Goal: Information Seeking & Learning: Learn about a topic

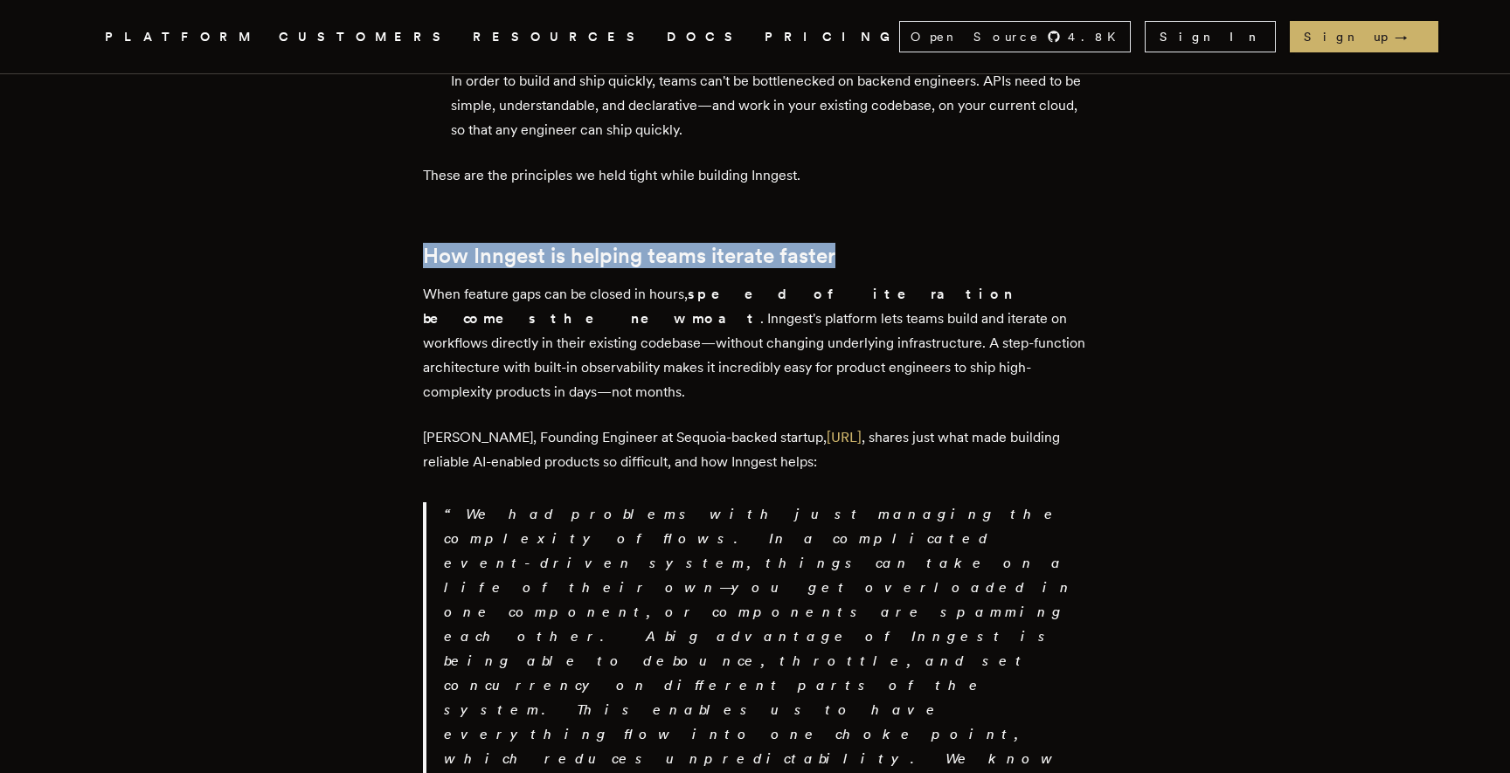
drag, startPoint x: 433, startPoint y: 86, endPoint x: 853, endPoint y: 86, distance: 420.4
click at [853, 244] on h2 "How Inngest is helping teams iterate faster" at bounding box center [755, 256] width 664 height 24
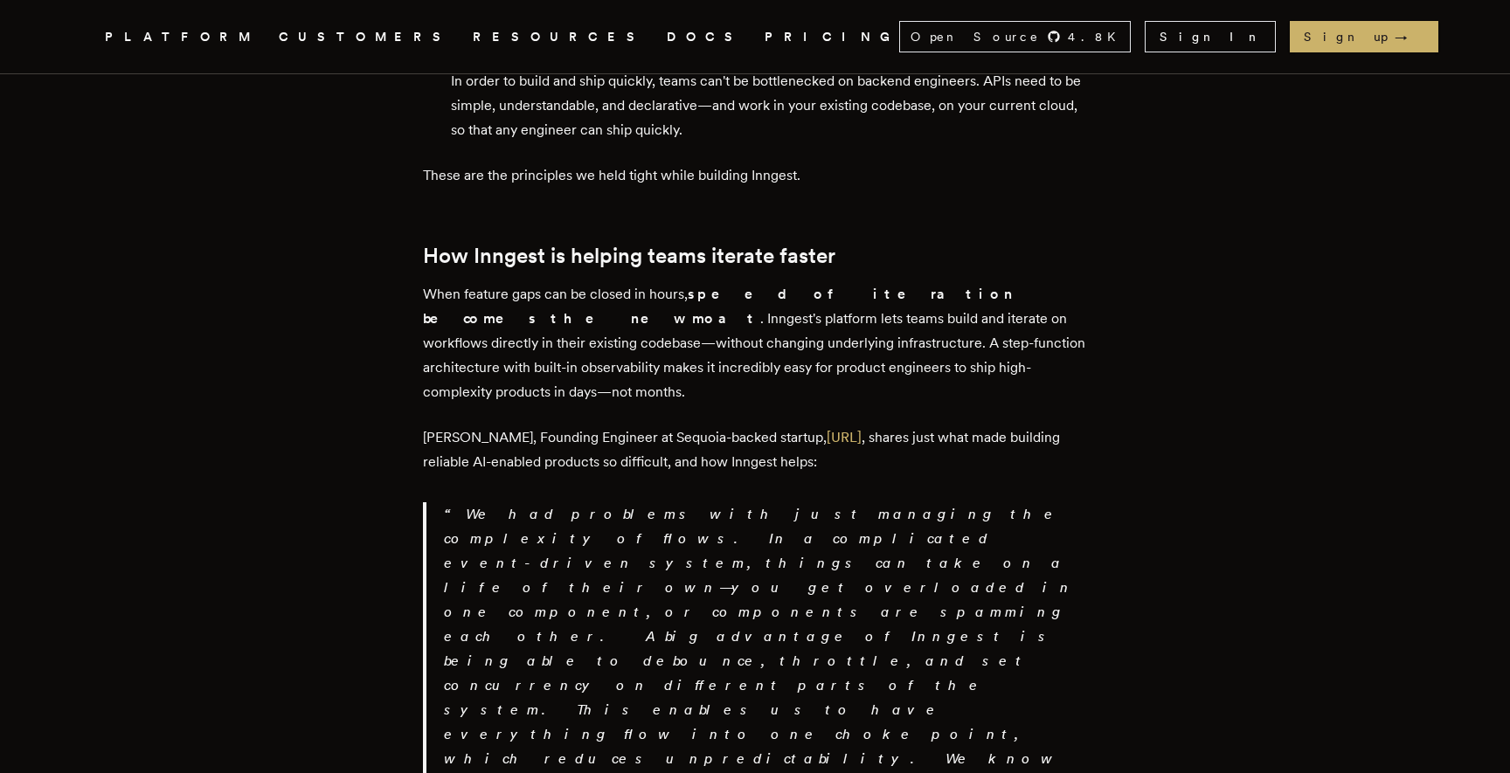
click at [848, 244] on h2 "How Inngest is helping teams iterate faster" at bounding box center [755, 256] width 664 height 24
click at [437, 244] on h2 "How Inngest is helping teams iterate faster" at bounding box center [755, 256] width 664 height 24
click at [430, 244] on h2 "How Inngest is helping teams iterate faster" at bounding box center [755, 256] width 664 height 24
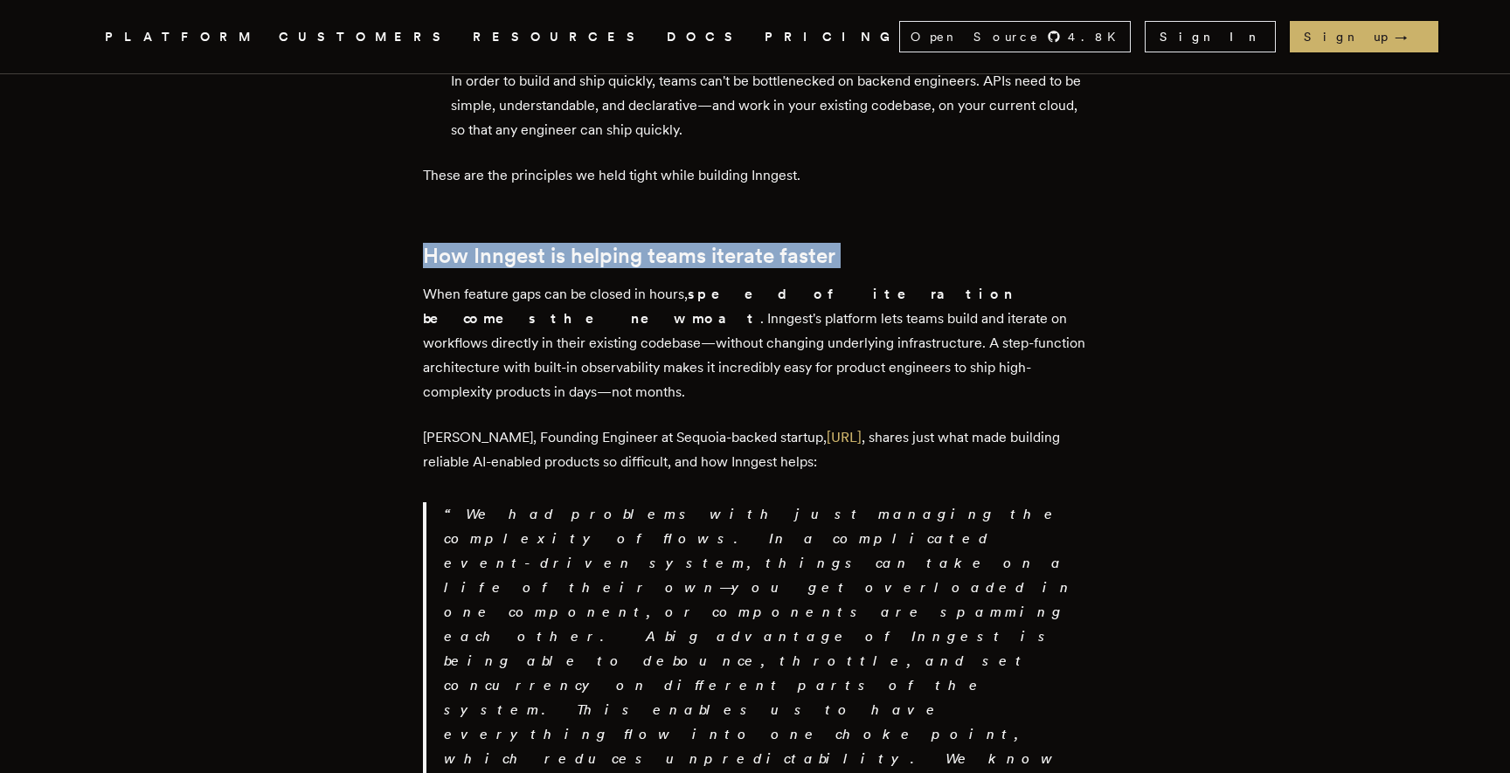
drag, startPoint x: 430, startPoint y: 92, endPoint x: 843, endPoint y: 91, distance: 413.4
click at [838, 244] on h2 "How Inngest is helping teams iterate faster" at bounding box center [755, 256] width 664 height 24
click at [843, 244] on h2 "How Inngest is helping teams iterate faster" at bounding box center [755, 256] width 664 height 24
drag, startPoint x: 843, startPoint y: 91, endPoint x: 429, endPoint y: 93, distance: 414.3
click at [429, 244] on h2 "How Inngest is helping teams iterate faster" at bounding box center [755, 256] width 664 height 24
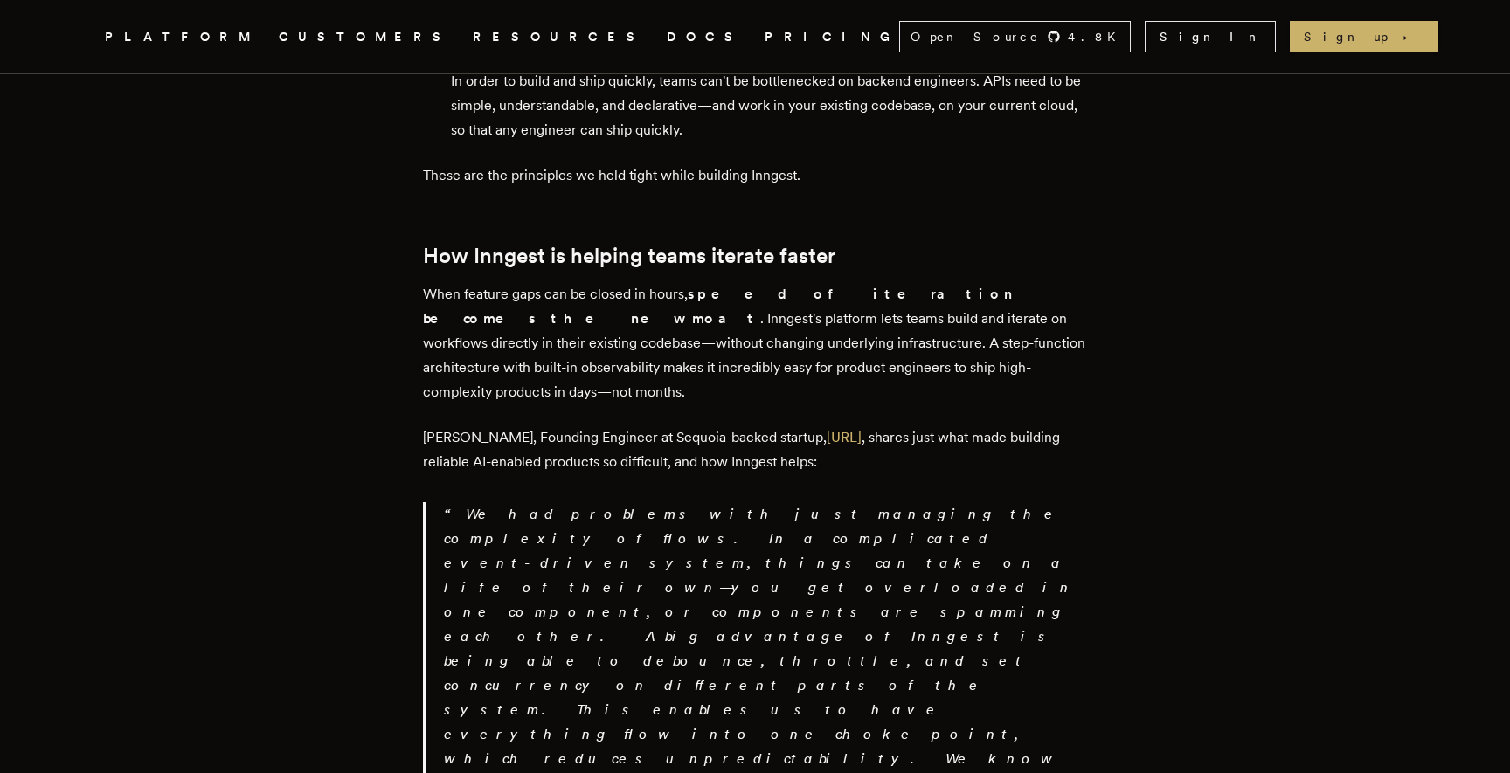
click at [447, 282] on p "When feature gaps can be closed in hours, speed of iteration becomes the new mo…" at bounding box center [755, 343] width 664 height 122
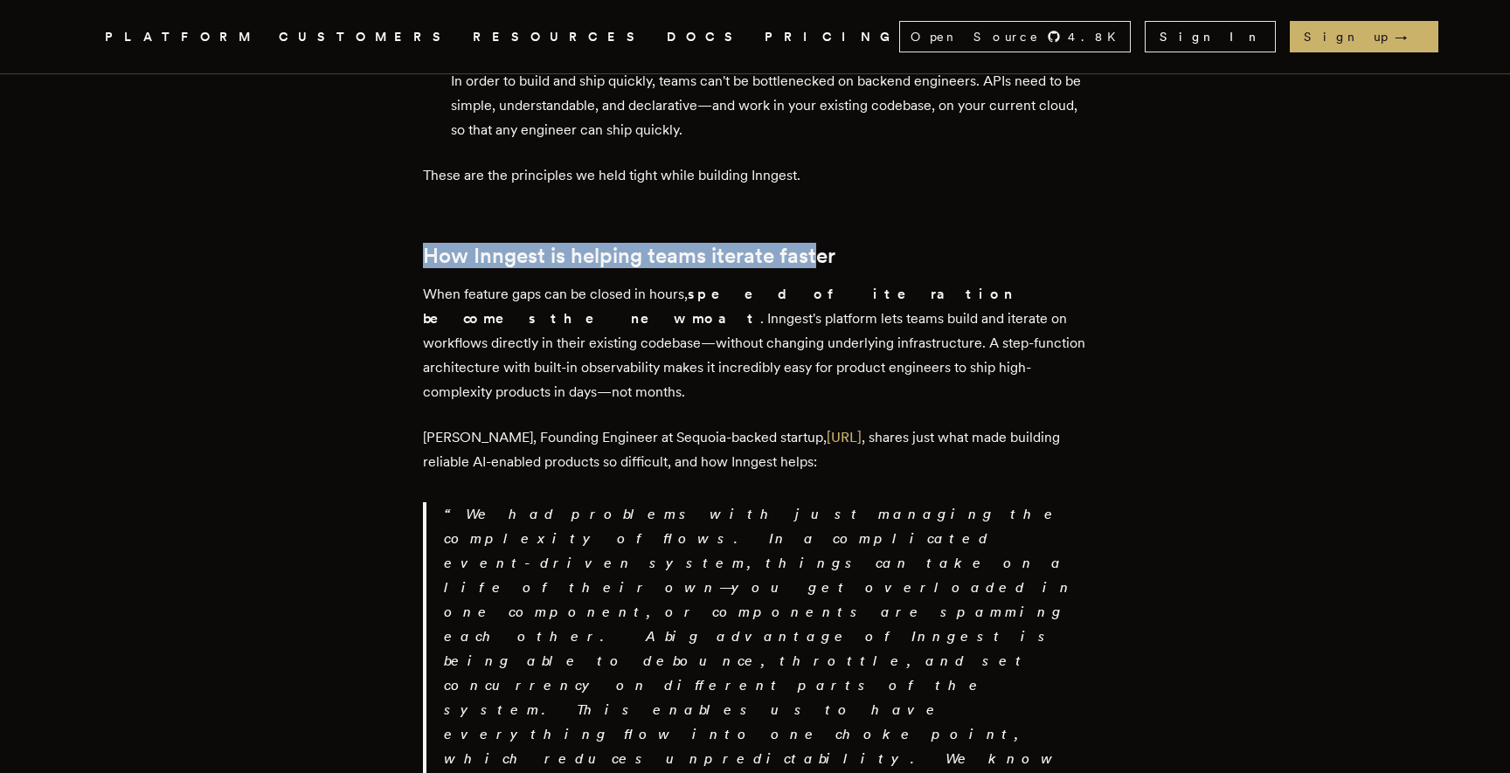
drag, startPoint x: 431, startPoint y: 86, endPoint x: 826, endPoint y: 84, distance: 395.0
click at [826, 244] on h2 "How Inngest is helping teams iterate faster" at bounding box center [755, 256] width 664 height 24
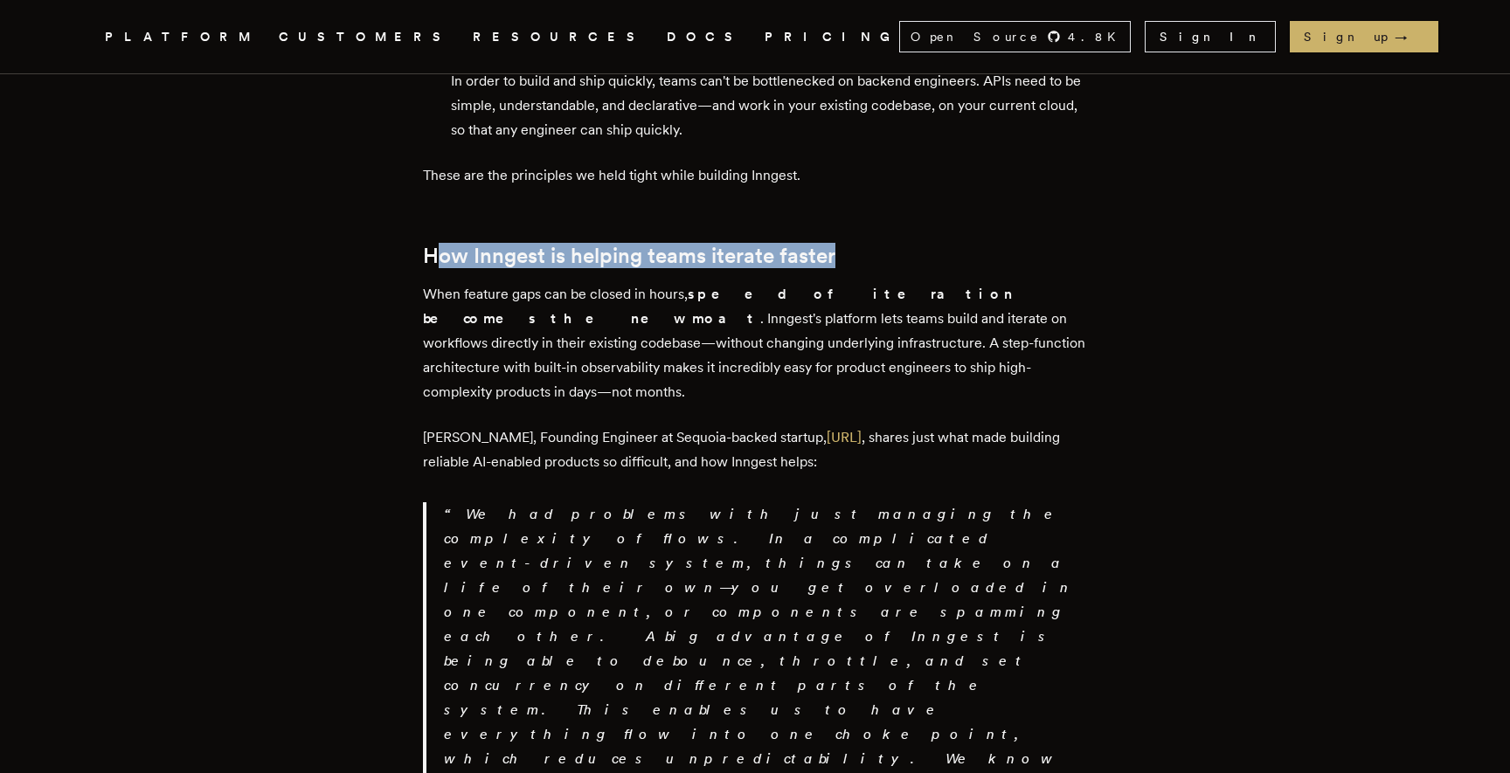
drag, startPoint x: 824, startPoint y: 88, endPoint x: 439, endPoint y: 94, distance: 385.5
click at [439, 244] on h2 "How Inngest is helping teams iterate faster" at bounding box center [755, 256] width 664 height 24
